Goal: Information Seeking & Learning: Learn about a topic

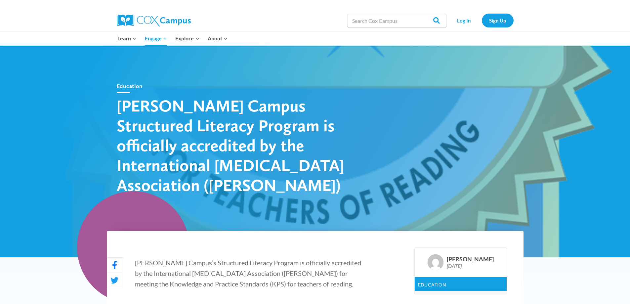
click at [542, 213] on div at bounding box center [315, 152] width 630 height 212
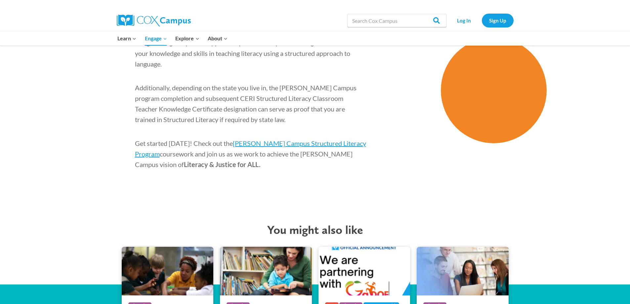
scroll to position [1066, 0]
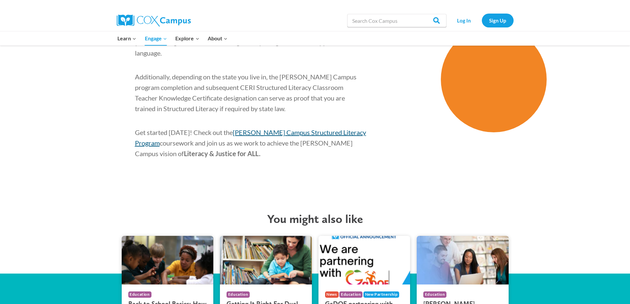
click at [273, 128] on span "[PERSON_NAME] Campus Structured Literacy Program" at bounding box center [250, 137] width 231 height 19
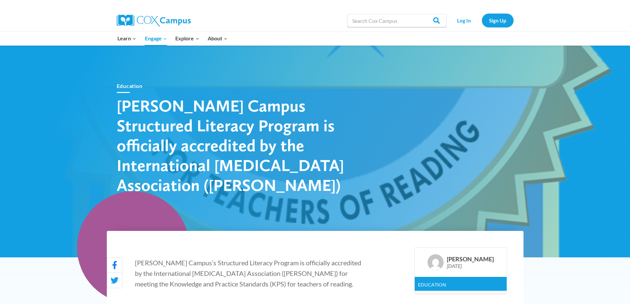
drag, startPoint x: 613, startPoint y: 0, endPoint x: 310, endPoint y: 5, distance: 303.7
click at [310, 5] on div at bounding box center [216, 5] width 198 height 10
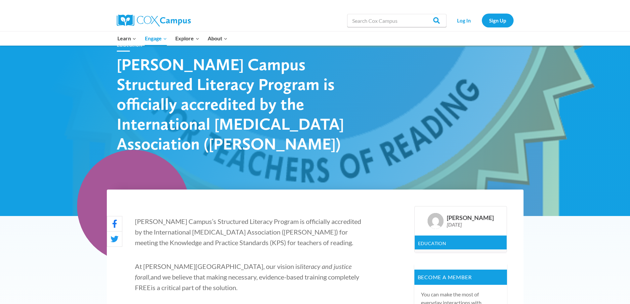
scroll to position [13, 0]
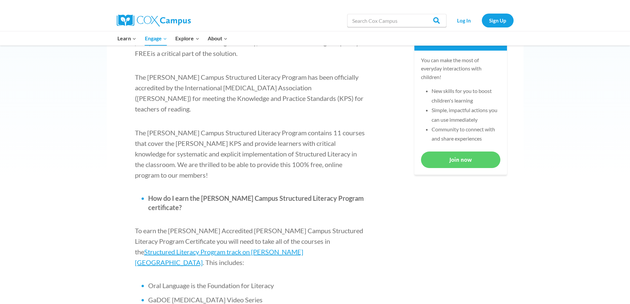
scroll to position [347, 0]
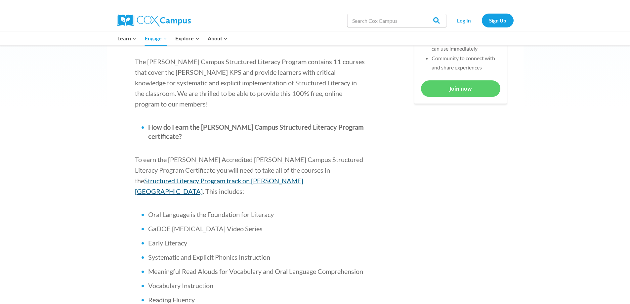
click at [303, 177] on span "Structured Literacy Program track on [PERSON_NAME][GEOGRAPHIC_DATA]" at bounding box center [219, 186] width 168 height 19
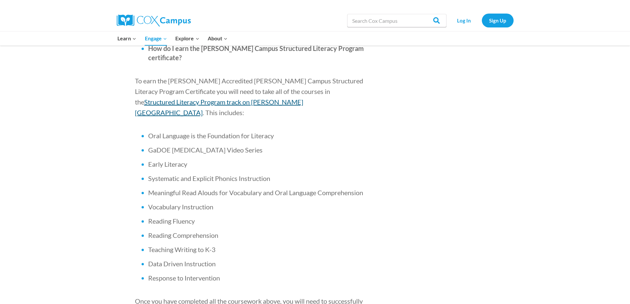
scroll to position [411, 0]
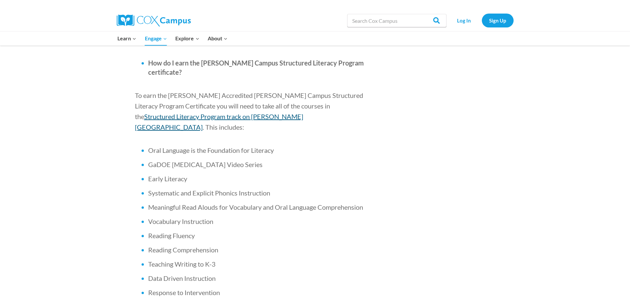
click at [291, 112] on span "Structured Literacy Program track on [PERSON_NAME][GEOGRAPHIC_DATA]" at bounding box center [219, 121] width 168 height 19
click at [303, 112] on span "Structured Literacy Program track on [PERSON_NAME][GEOGRAPHIC_DATA]" at bounding box center [219, 121] width 168 height 19
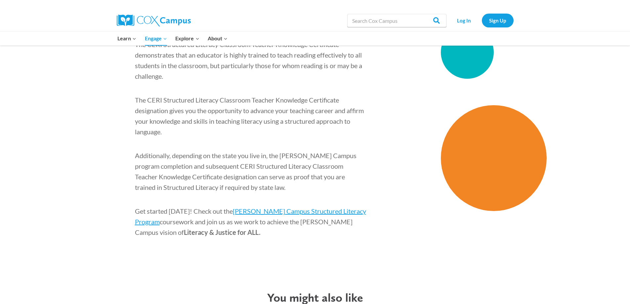
scroll to position [993, 0]
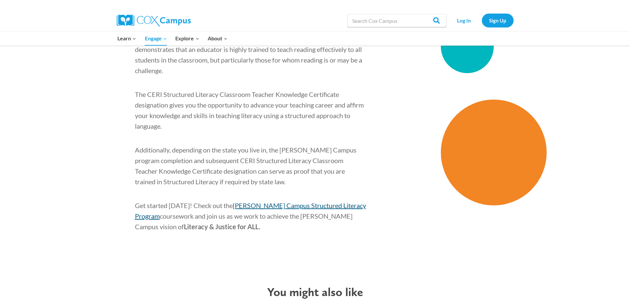
click at [337, 201] on span "[PERSON_NAME] Campus Structured Literacy Program" at bounding box center [250, 210] width 231 height 19
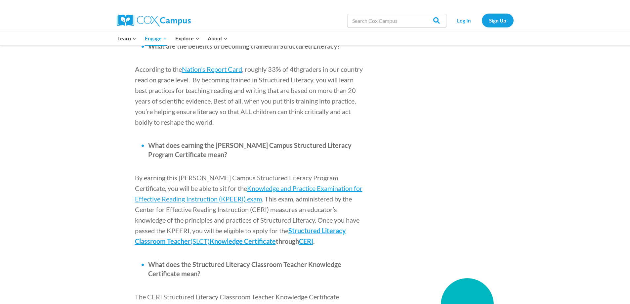
scroll to position [737, 0]
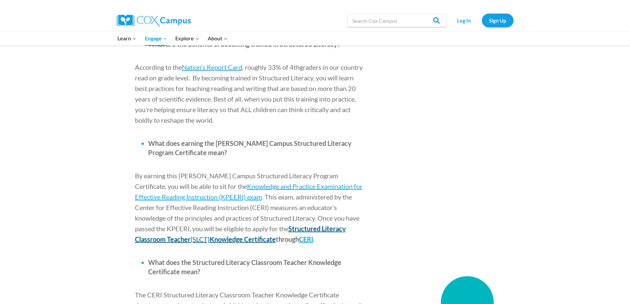
click at [289, 225] on span "Structured Literacy Classroom Teacher" at bounding box center [240, 234] width 211 height 19
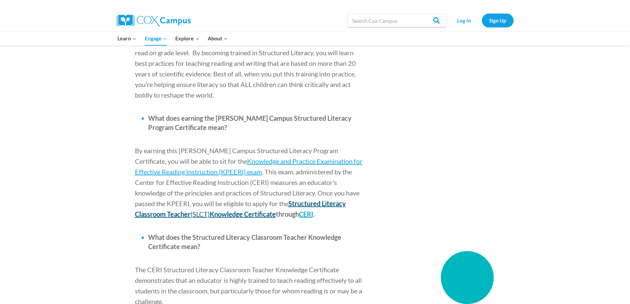
scroll to position [759, 0]
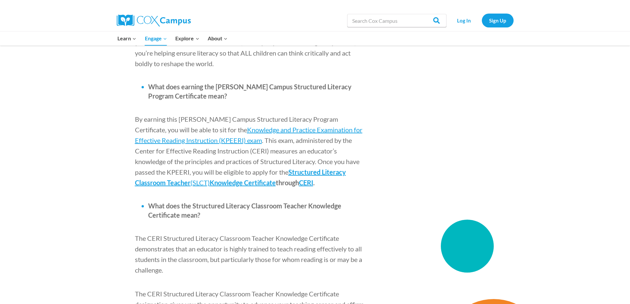
scroll to position [790, 0]
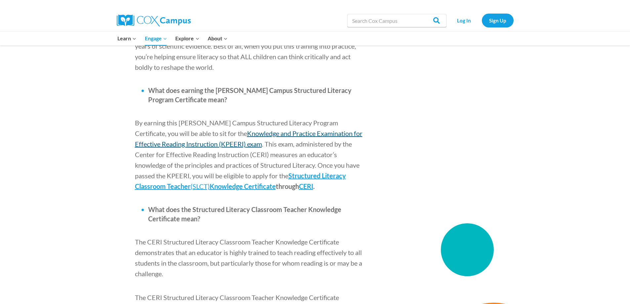
click at [323, 129] on span "Knowledge and Practice Examination for Effective Reading Instruction (KPEERI) e…" at bounding box center [249, 138] width 228 height 19
